Goal: Task Accomplishment & Management: Manage account settings

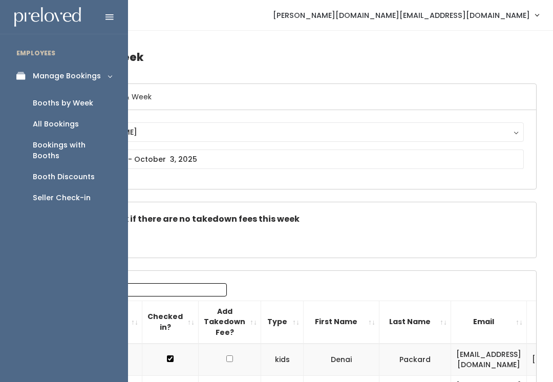
click at [90, 173] on link "Booth Discounts" at bounding box center [64, 176] width 128 height 21
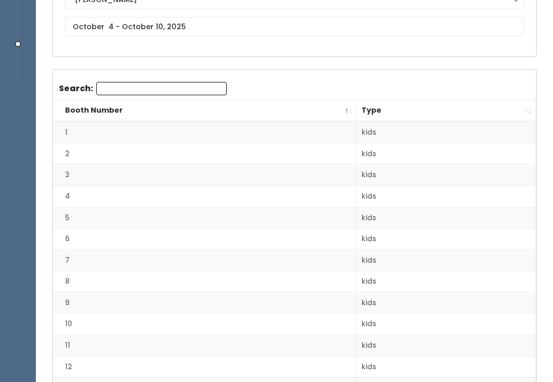
scroll to position [55, 0]
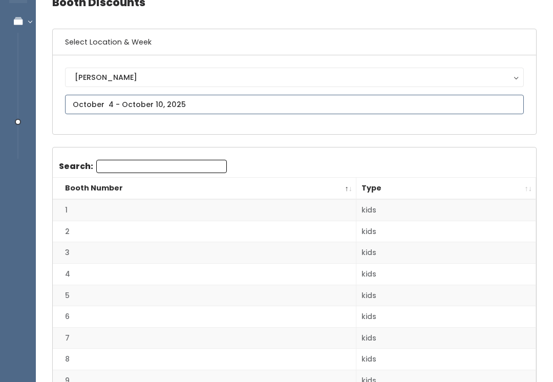
click at [266, 98] on input "text" at bounding box center [294, 104] width 459 height 19
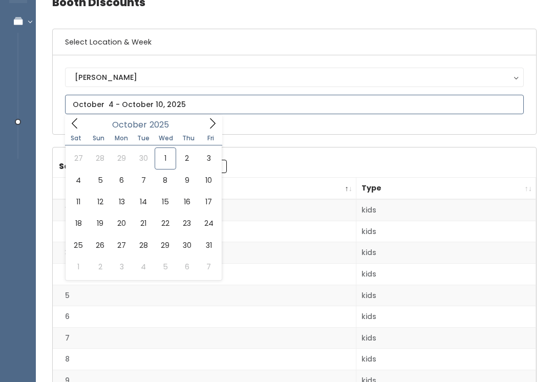
type input "September 27 to October 3"
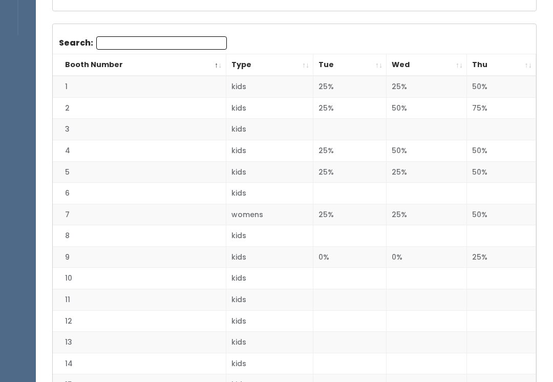
scroll to position [178, 0]
click at [520, 63] on th "Thu" at bounding box center [501, 65] width 69 height 22
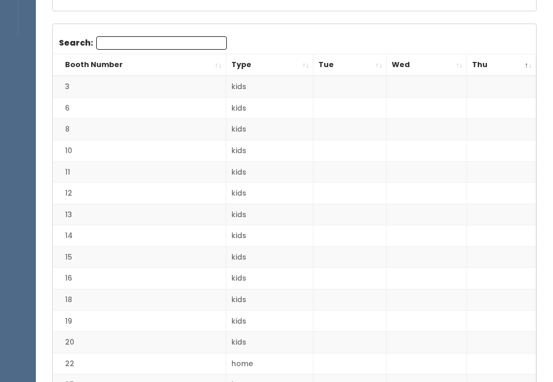
click at [524, 67] on th "Thu" at bounding box center [501, 65] width 69 height 22
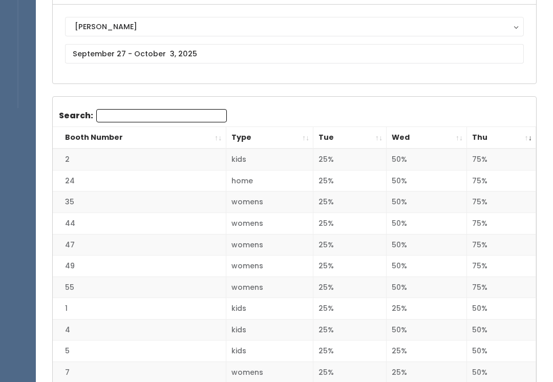
scroll to position [0, 0]
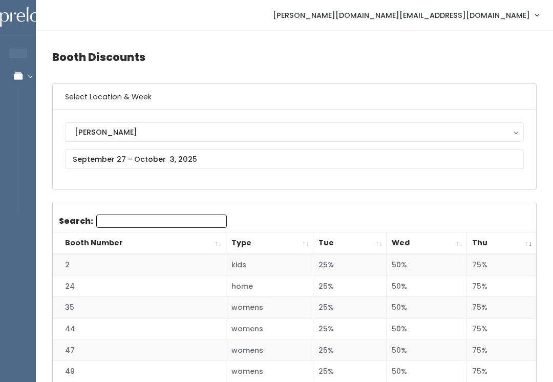
click at [528, 241] on th "Thu" at bounding box center [501, 243] width 69 height 22
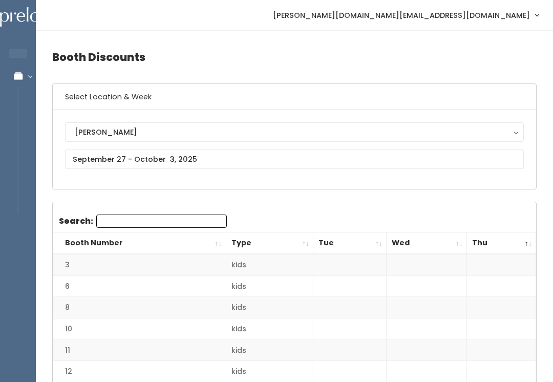
click at [526, 243] on th "Thu" at bounding box center [501, 243] width 69 height 22
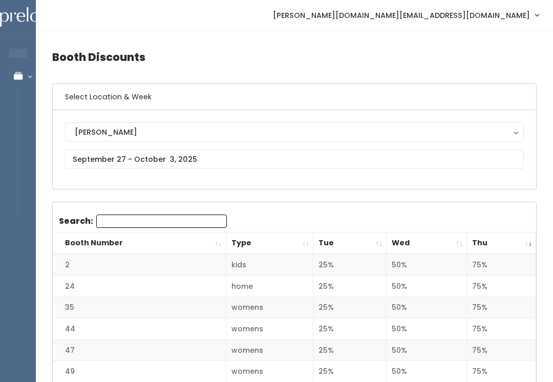
click at [216, 237] on th "Booth Number" at bounding box center [139, 243] width 173 height 22
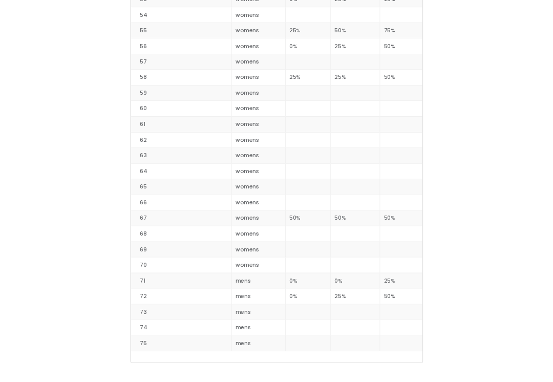
scroll to position [1373, 0]
